Goal: Connect with others: Connect with others

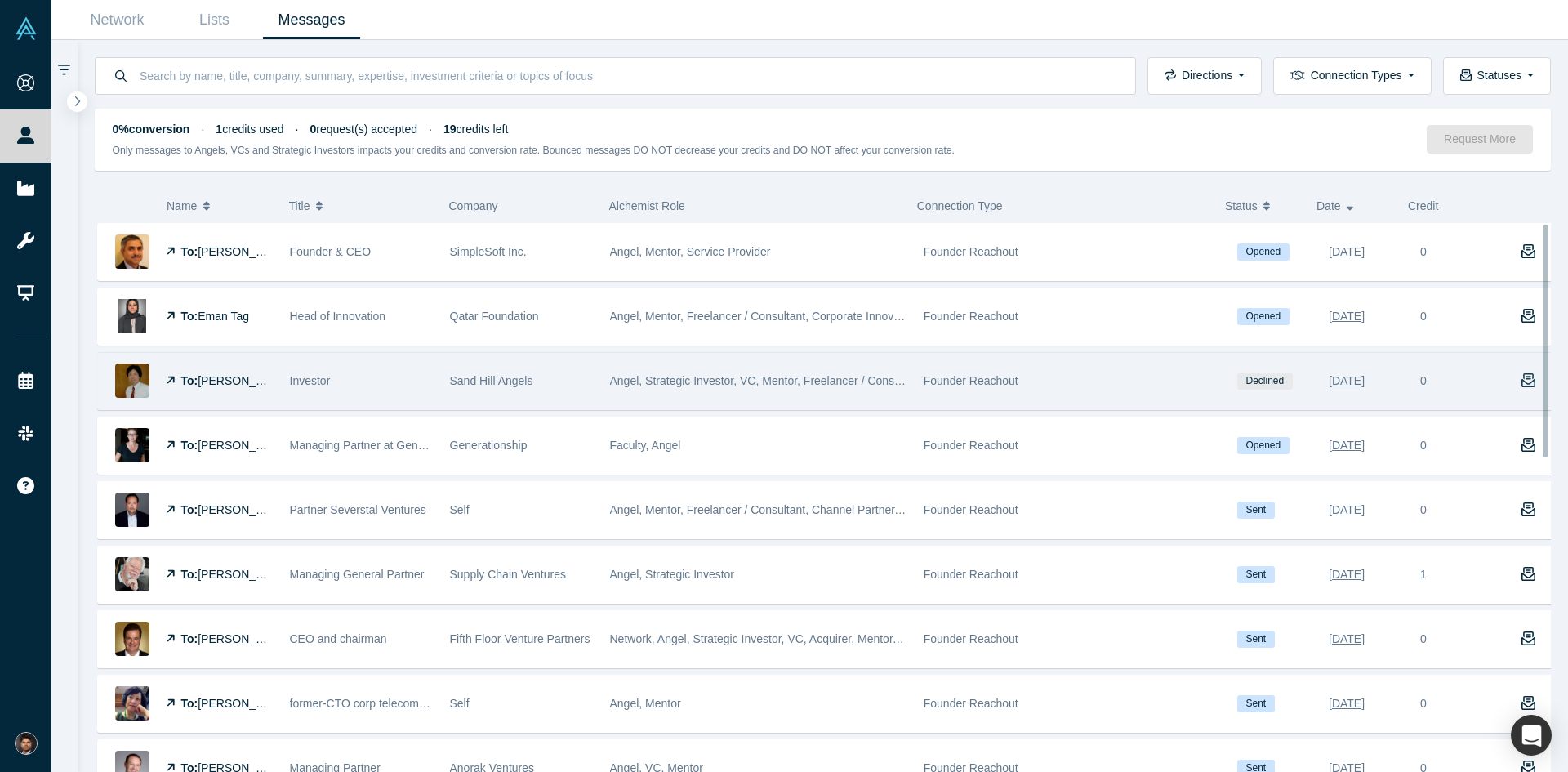
click at [1523, 386] on icon "button" at bounding box center [1529, 381] width 15 height 15
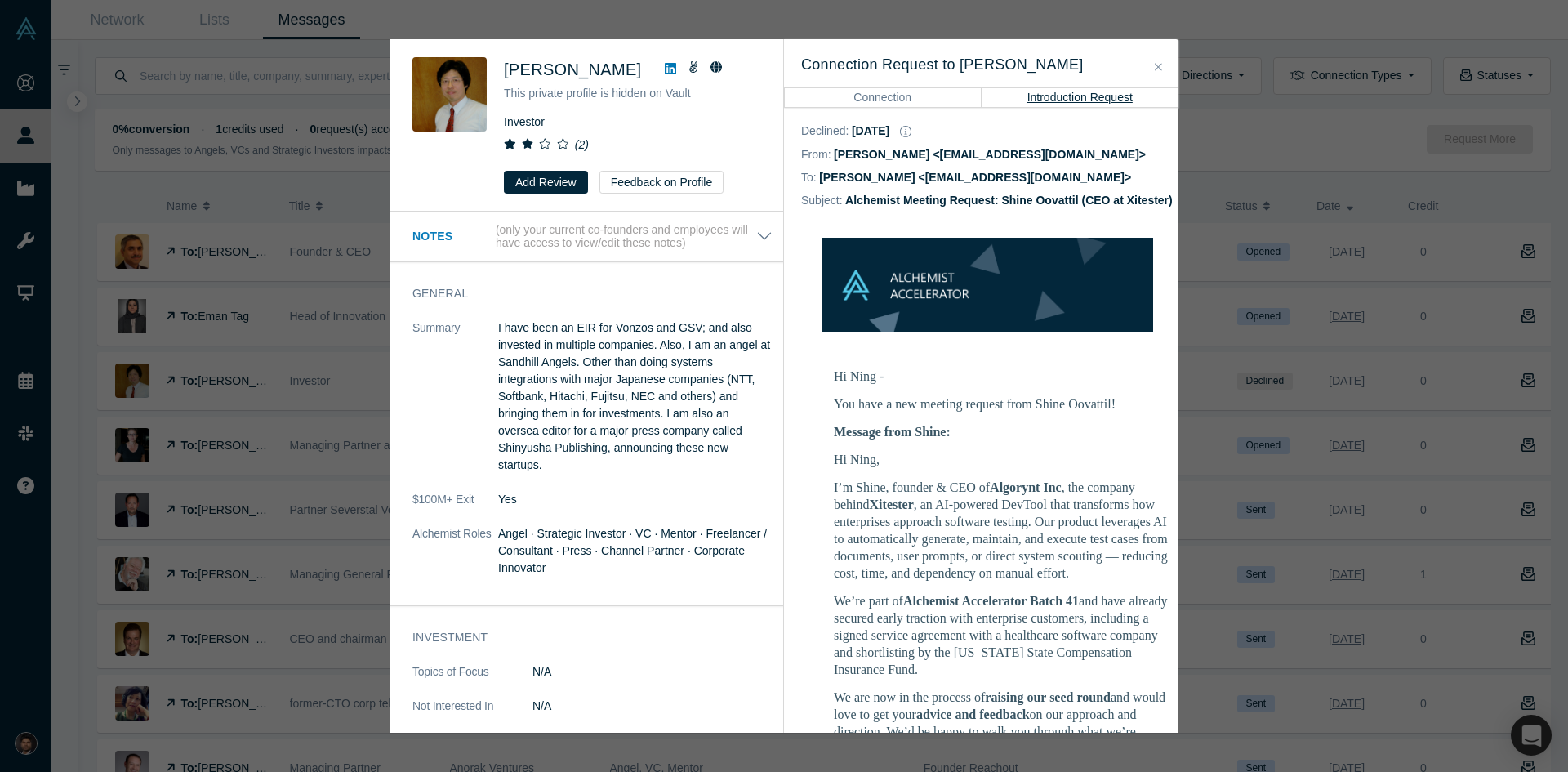
click at [1160, 61] on icon "Close" at bounding box center [1158, 67] width 7 height 12
